Goal: Information Seeking & Learning: Understand process/instructions

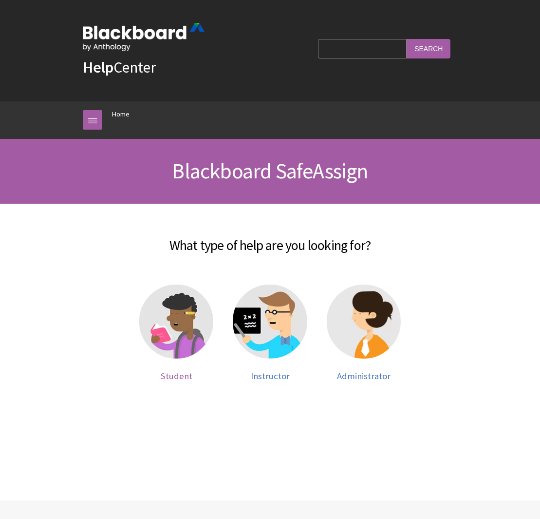
click at [168, 300] on img at bounding box center [176, 321] width 74 height 74
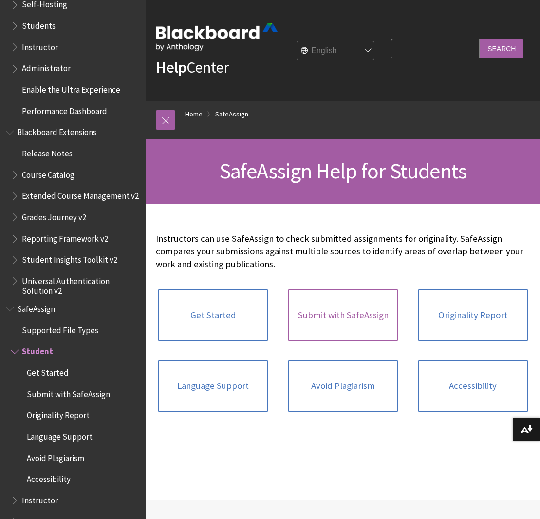
click at [330, 316] on link "Submit with SafeAssign" at bounding box center [343, 315] width 111 height 52
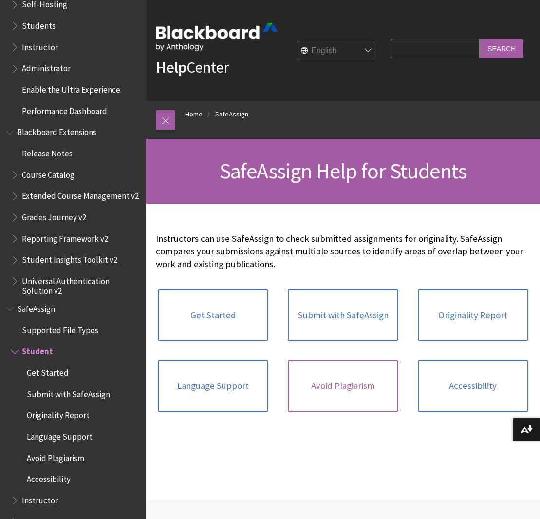
click at [331, 361] on link "Avoid Plagiarism" at bounding box center [343, 386] width 111 height 52
click at [349, 396] on link "Avoid Plagiarism" at bounding box center [343, 386] width 111 height 52
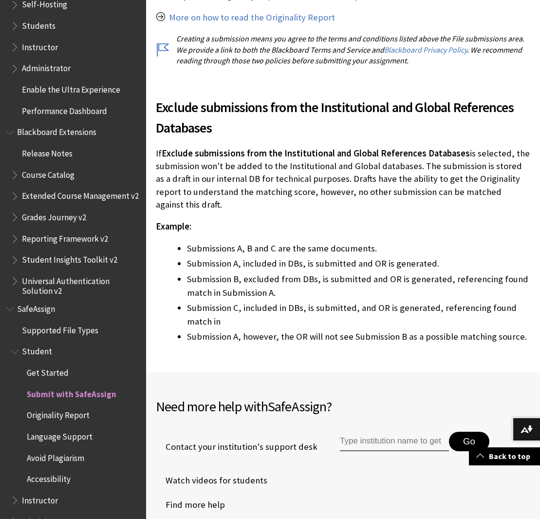
scroll to position [2033, 0]
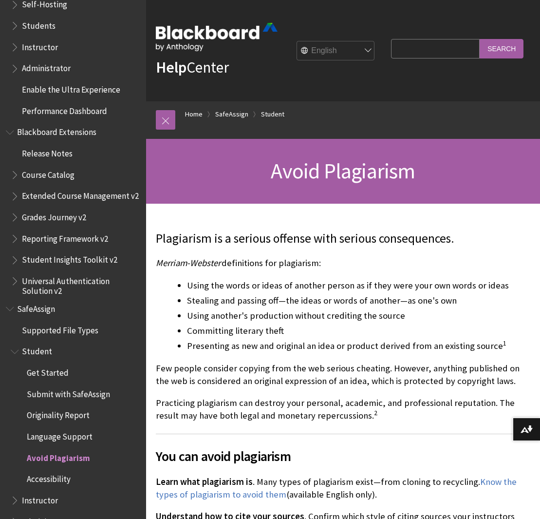
scroll to position [-1, 0]
